Goal: Information Seeking & Learning: Understand process/instructions

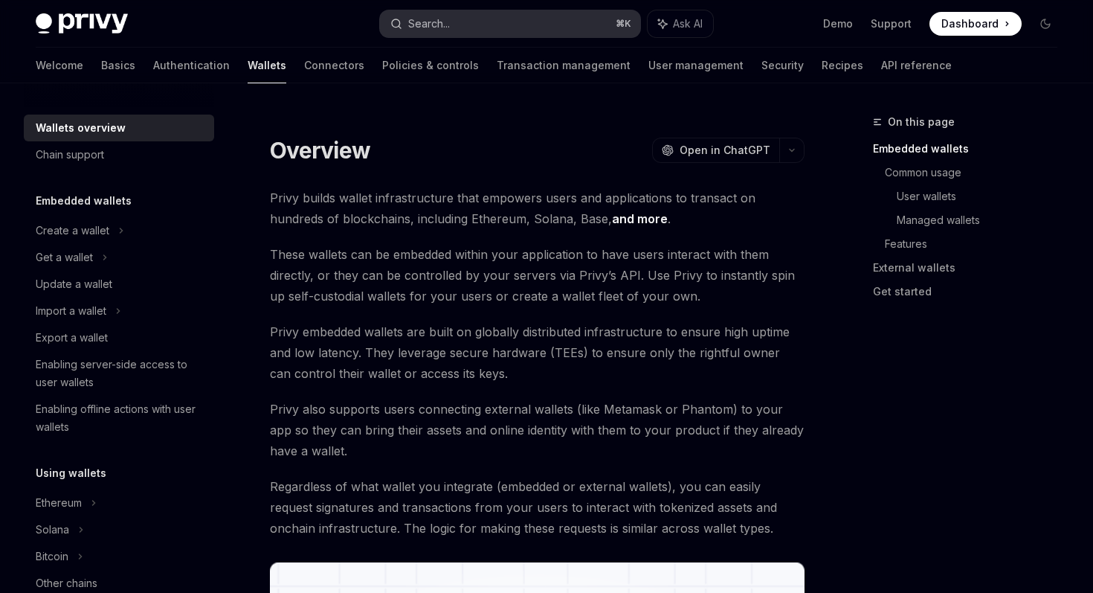
click at [573, 19] on button "Search... ⌘ K" at bounding box center [510, 23] width 260 height 27
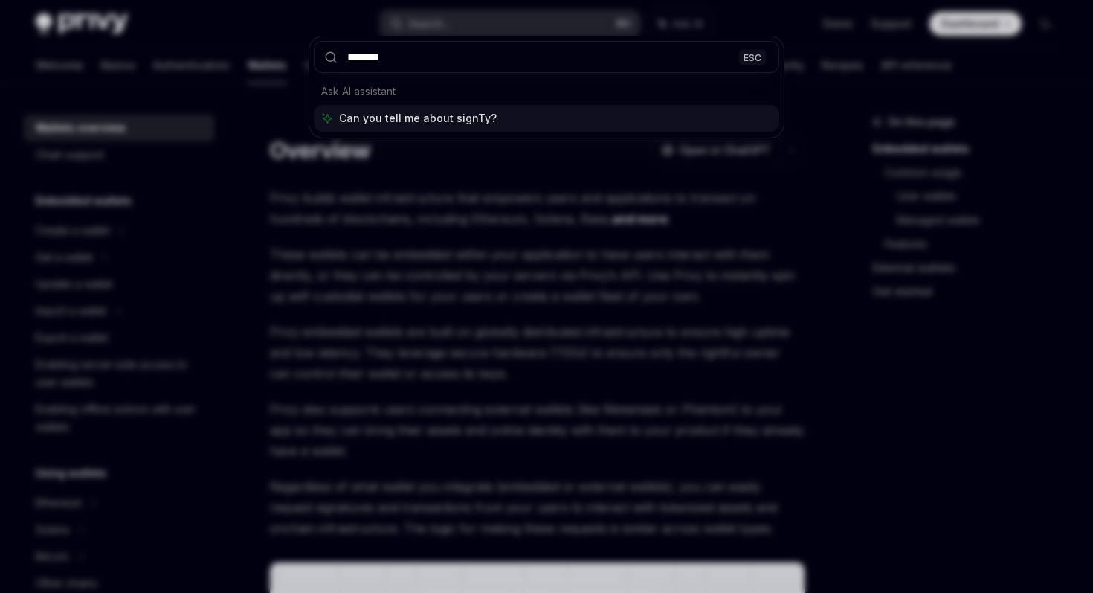
type input "********"
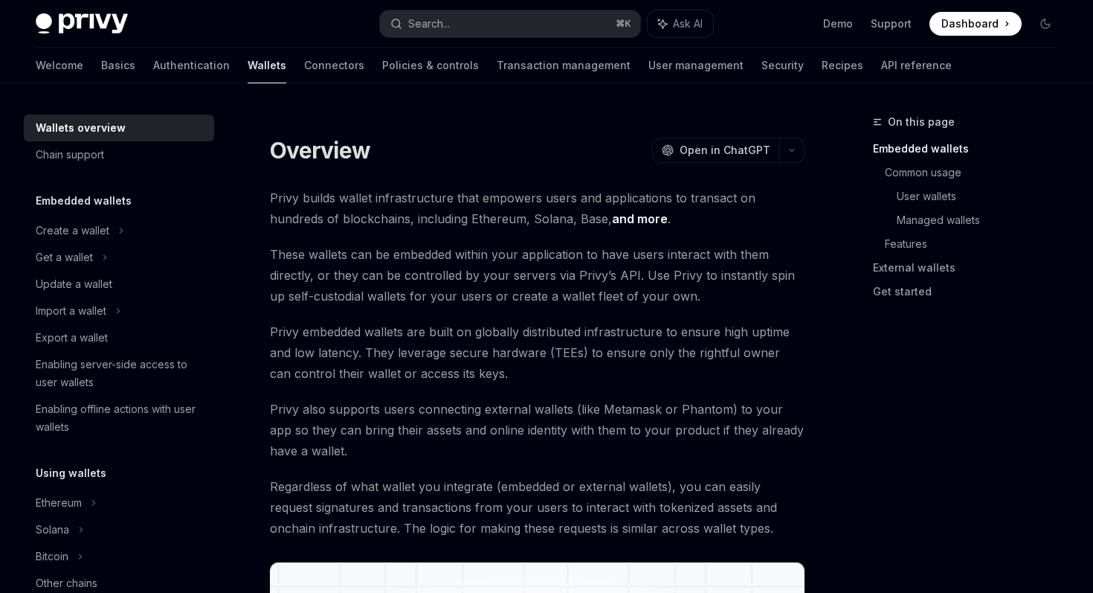
scroll to position [271, 0]
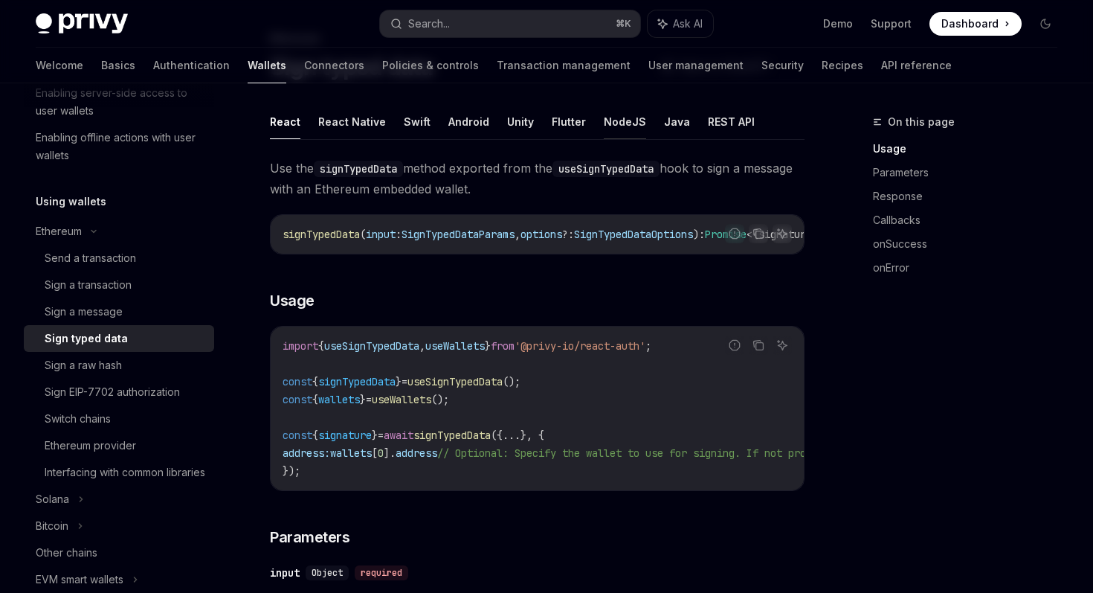
click at [608, 115] on button "NodeJS" at bounding box center [625, 121] width 42 height 35
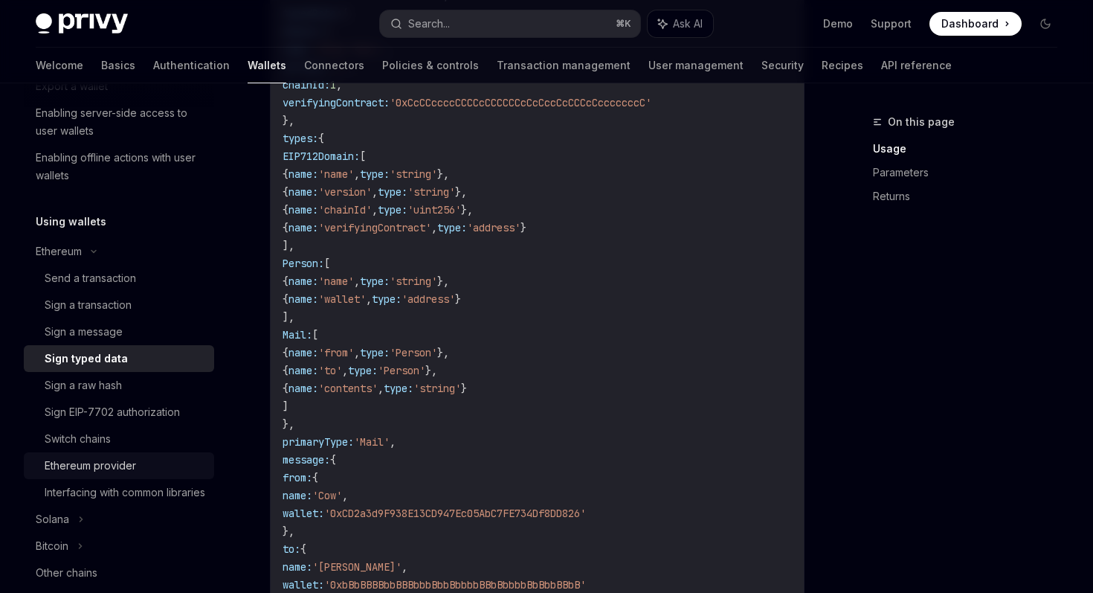
scroll to position [250, 0]
click at [155, 312] on div "Sign a transaction" at bounding box center [125, 307] width 161 height 18
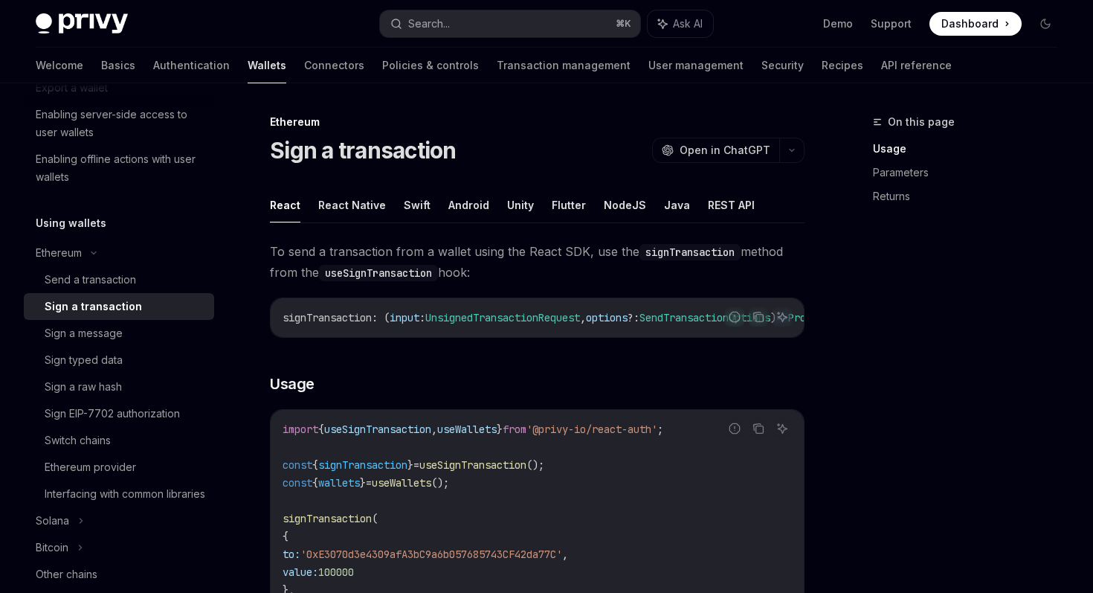
click at [623, 204] on button "NodeJS" at bounding box center [625, 204] width 42 height 35
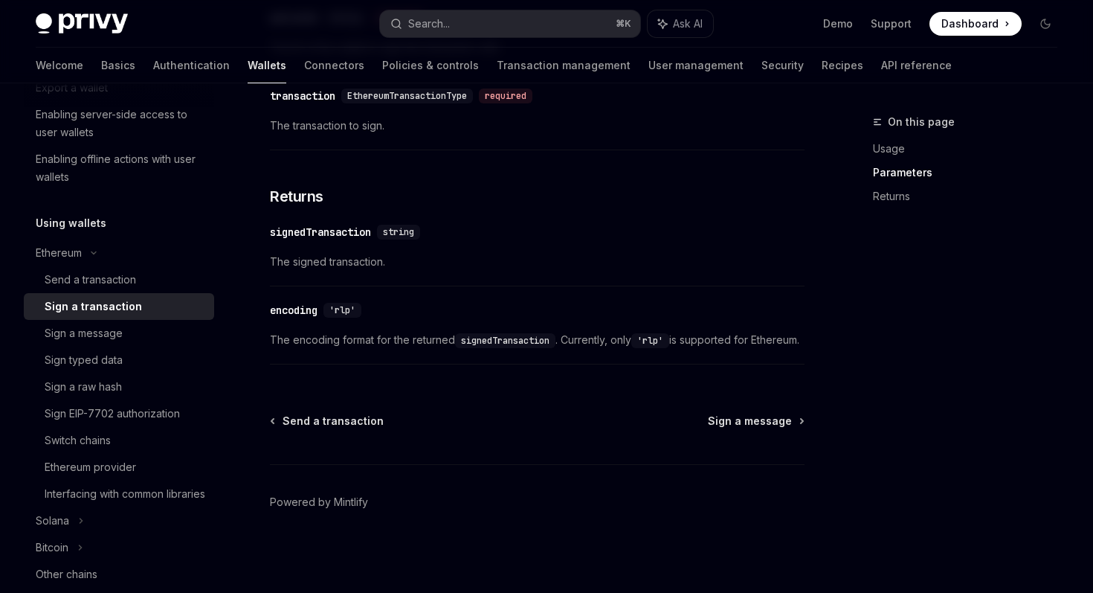
scroll to position [748, 0]
click at [126, 359] on div "Sign typed data" at bounding box center [125, 360] width 161 height 18
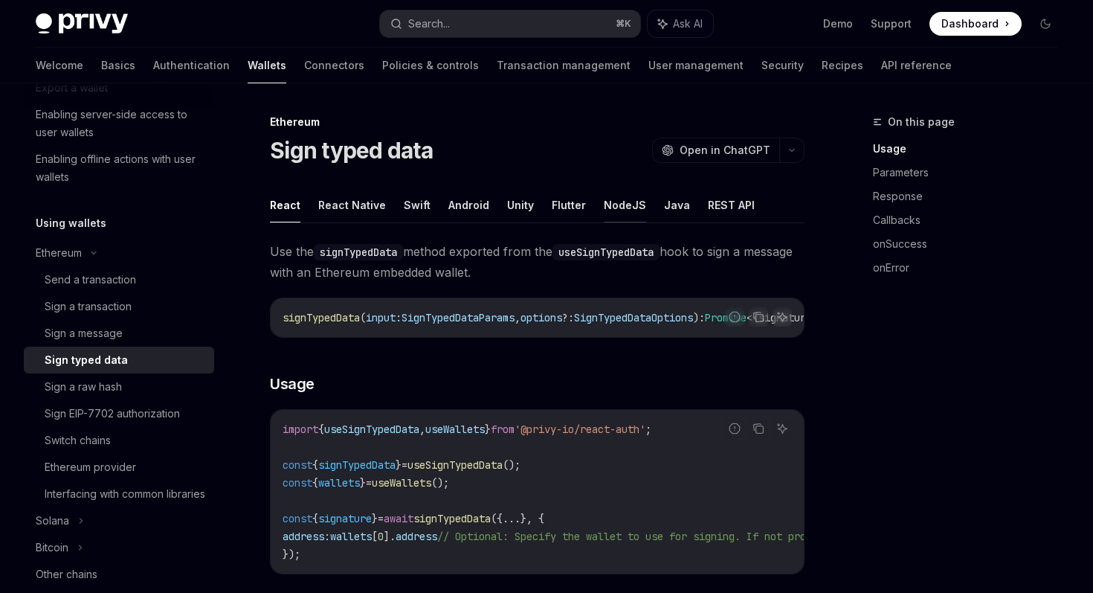
click at [618, 202] on button "NodeJS" at bounding box center [625, 204] width 42 height 35
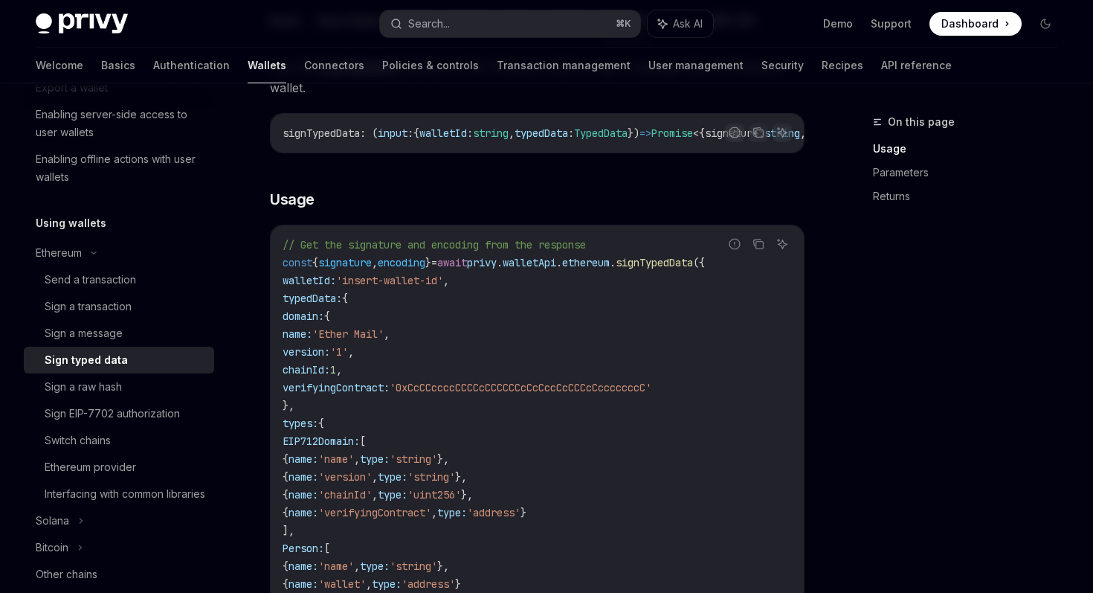
scroll to position [55, 0]
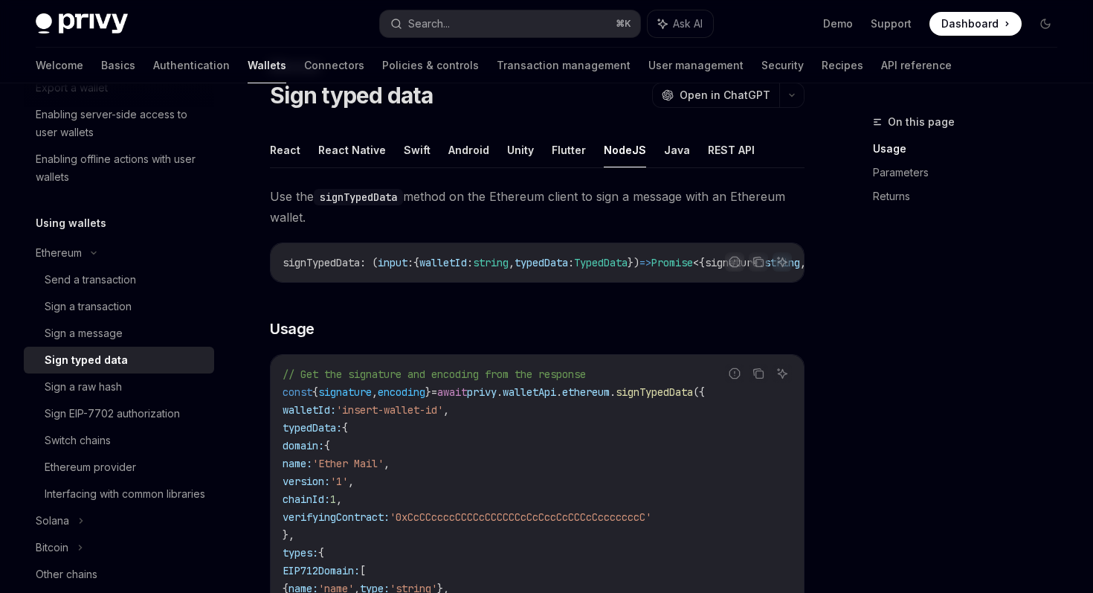
click at [705, 404] on div "Report incorrect code" at bounding box center [735, 396] width 105 height 15
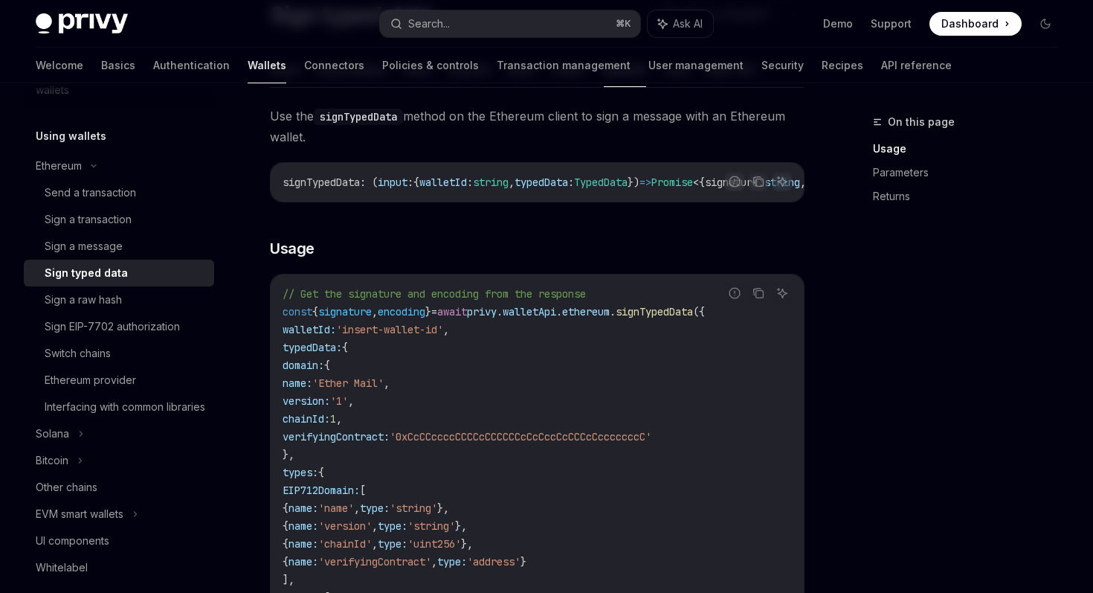
scroll to position [217, 0]
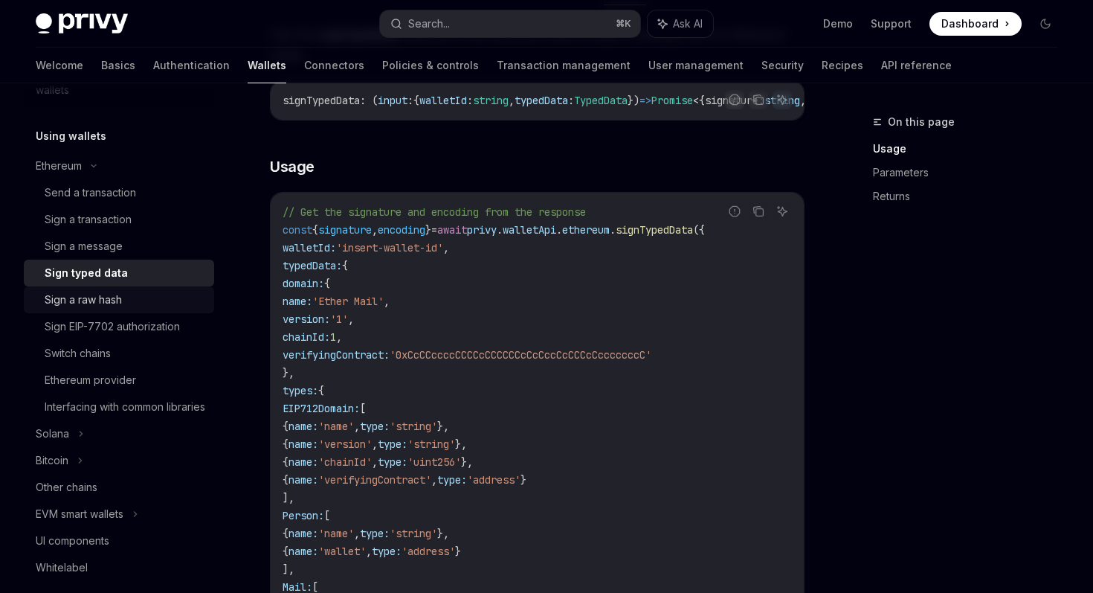
click at [164, 306] on div "Sign a raw hash" at bounding box center [125, 300] width 161 height 18
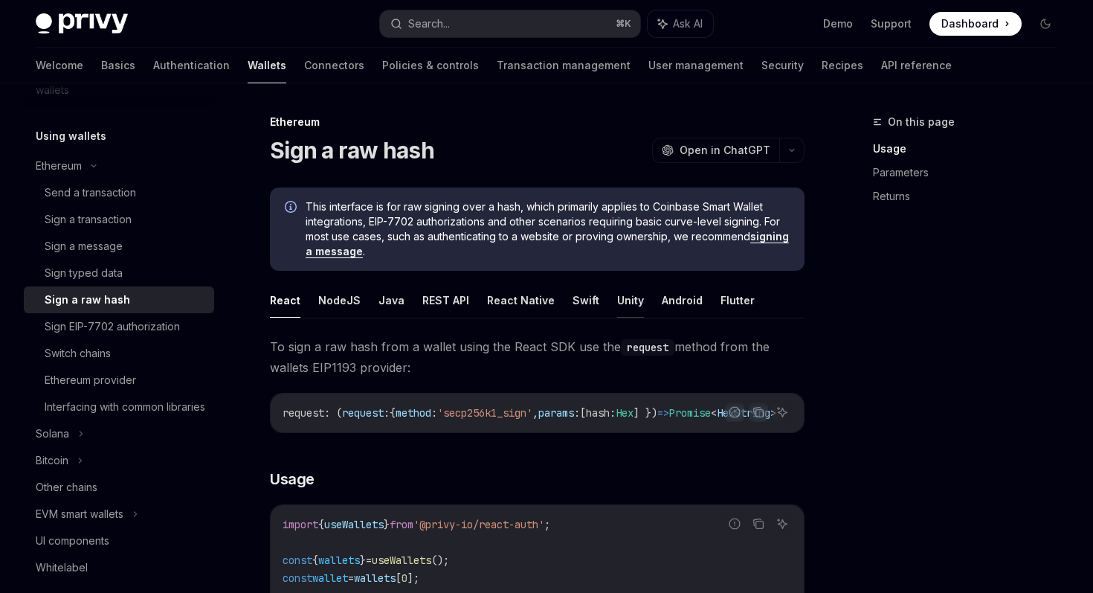
click at [617, 301] on button "Unity" at bounding box center [630, 300] width 27 height 35
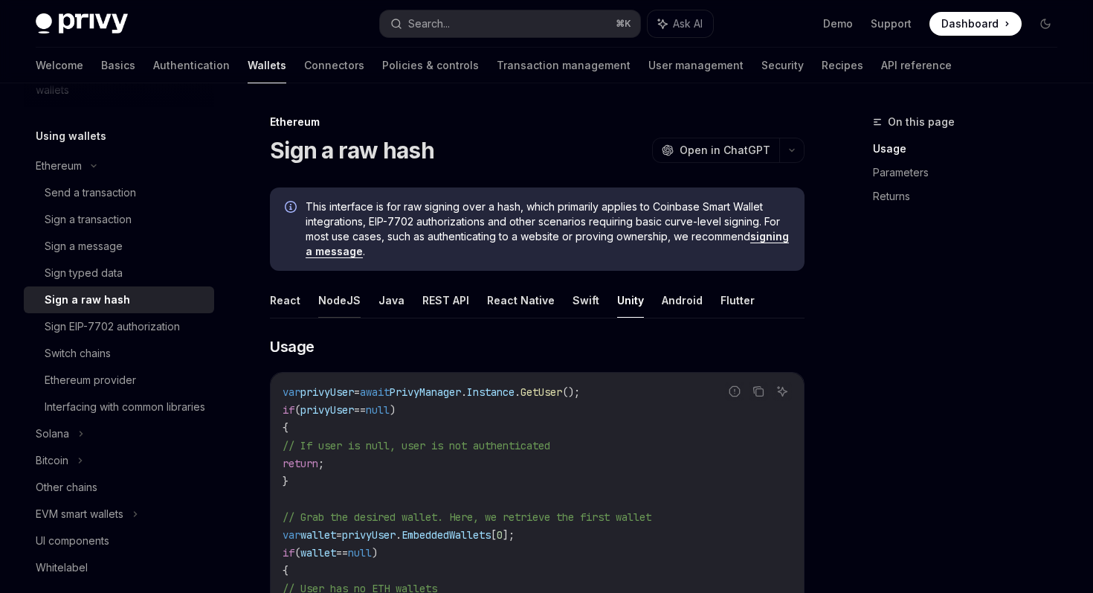
click at [345, 303] on button "NodeJS" at bounding box center [339, 300] width 42 height 35
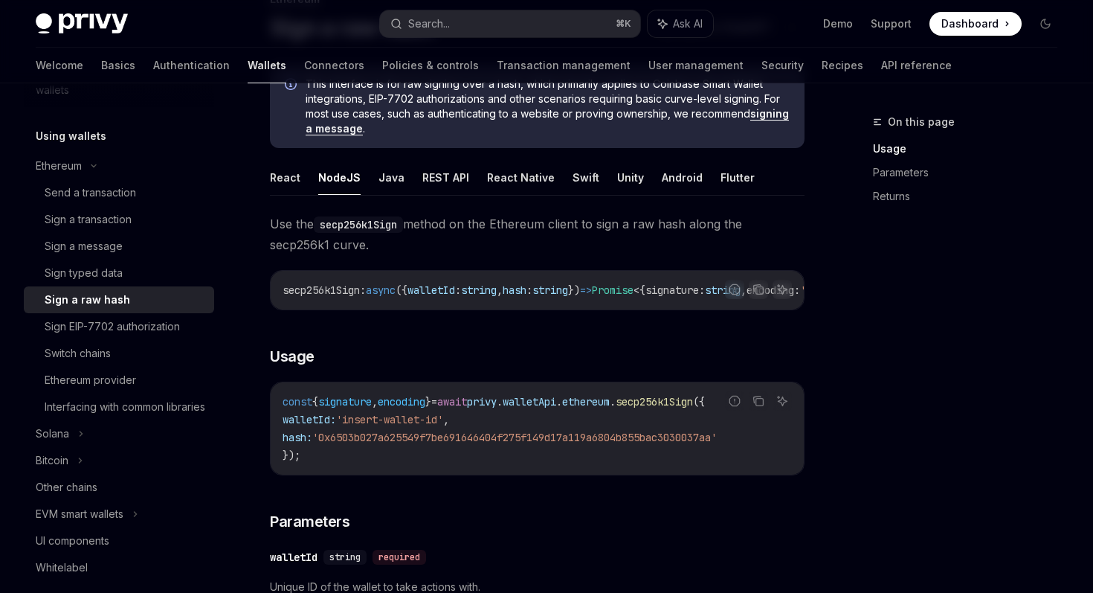
scroll to position [125, 0]
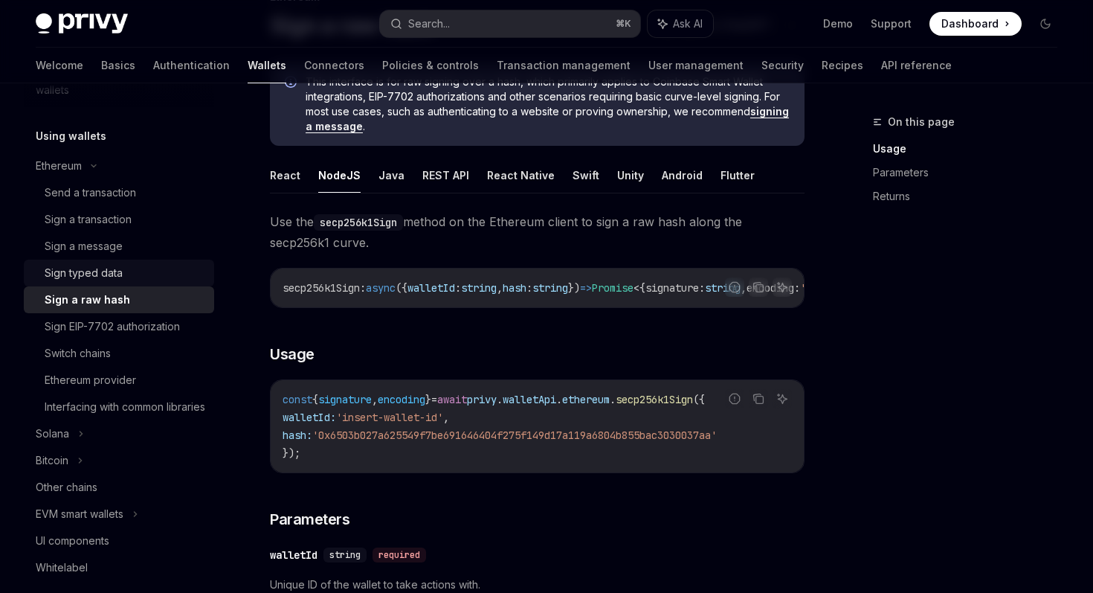
click at [107, 266] on div "Sign typed data" at bounding box center [84, 273] width 78 height 18
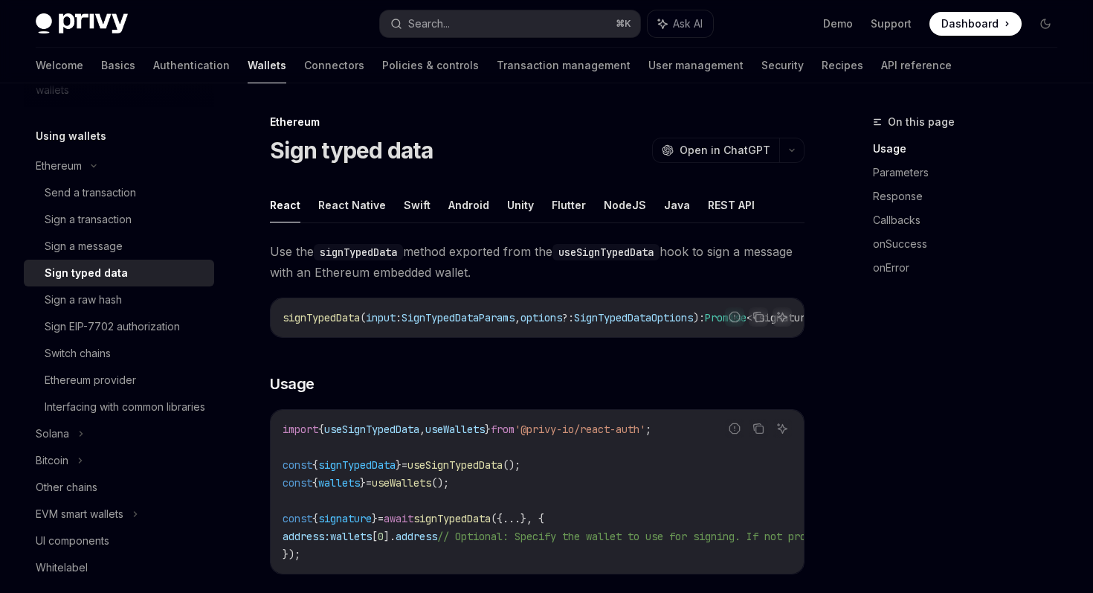
click at [159, 280] on div "Sign typed data" at bounding box center [125, 273] width 161 height 18
click at [618, 208] on button "NodeJS" at bounding box center [625, 204] width 42 height 35
type textarea "*"
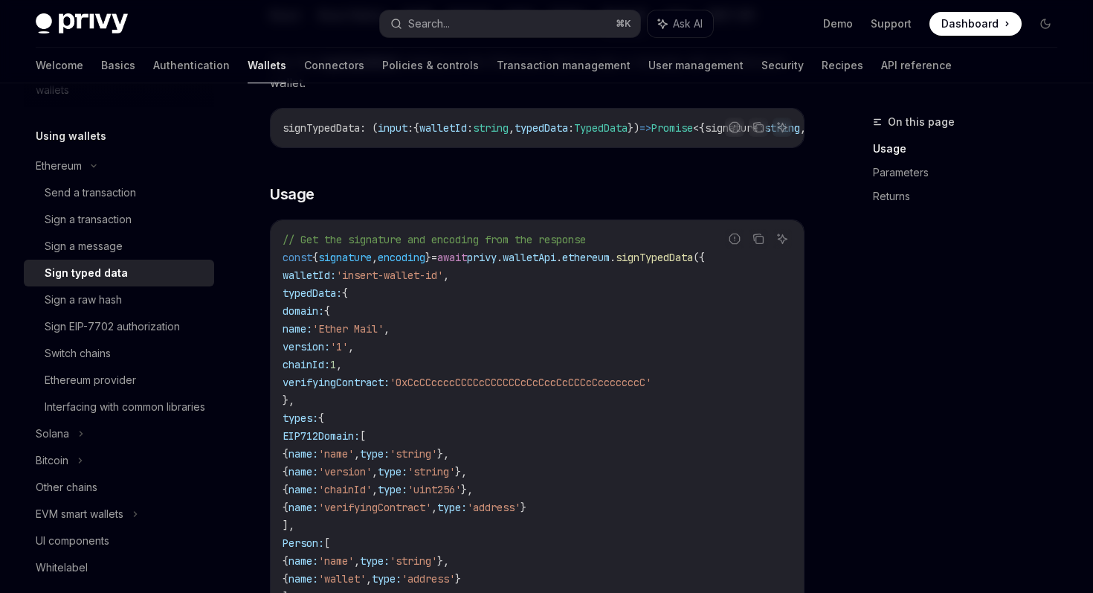
scroll to position [257, 0]
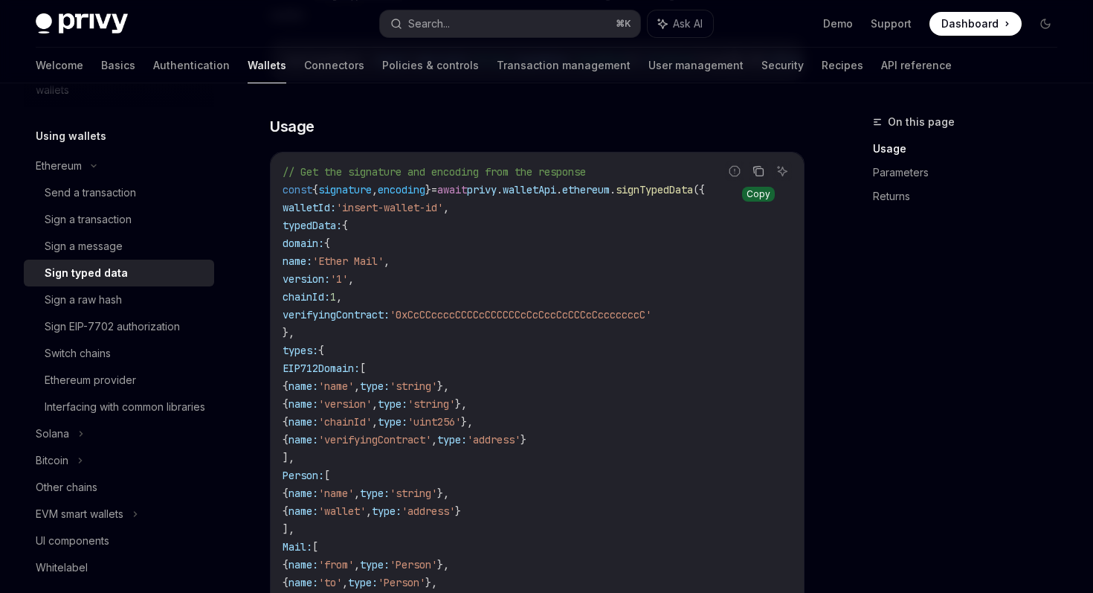
click at [759, 174] on icon "Copy the contents from the code block" at bounding box center [759, 172] width 7 height 7
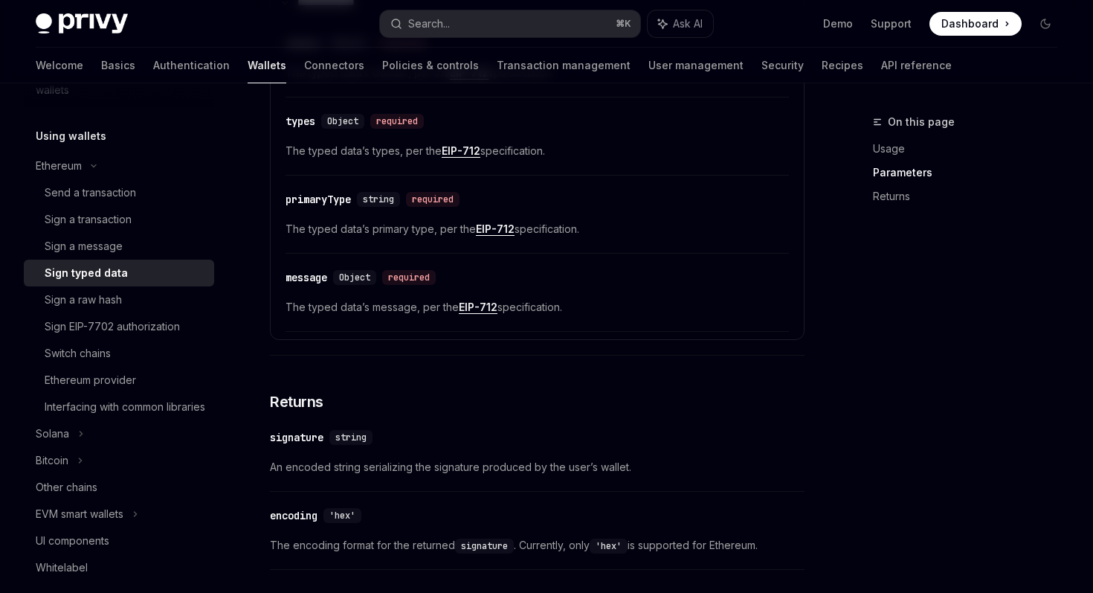
scroll to position [1676, 0]
